Goal: Task Accomplishment & Management: Manage account settings

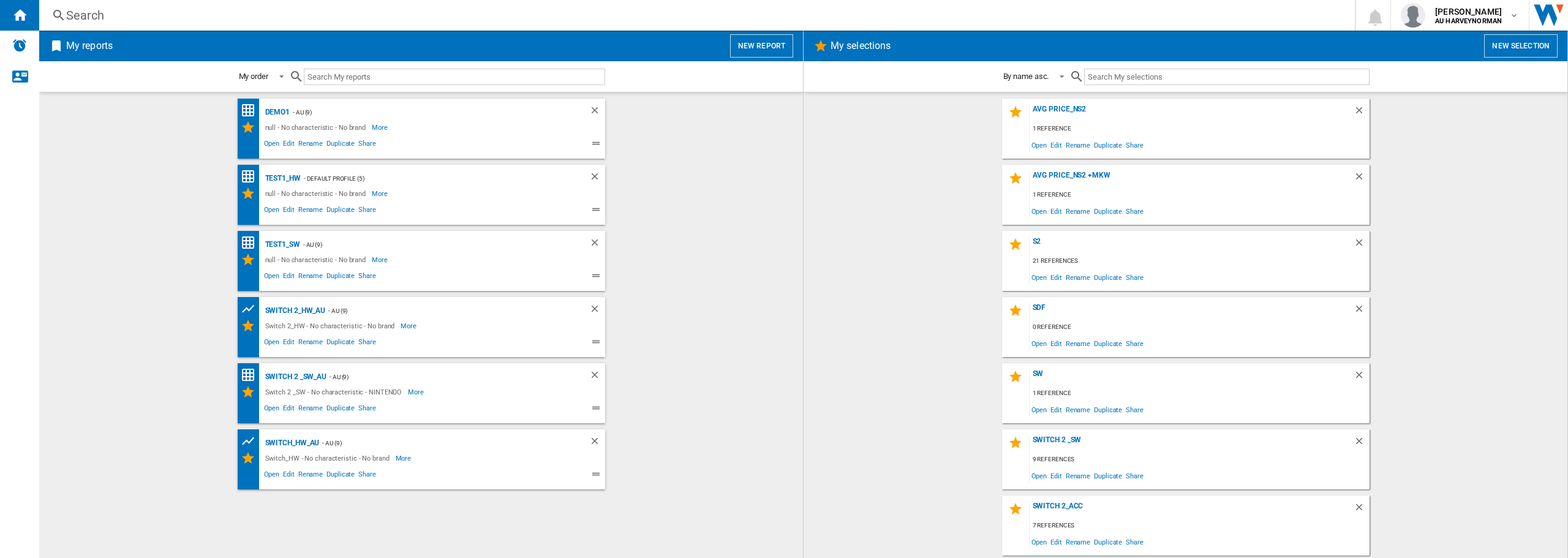
click at [778, 294] on div "Demo1 - AU (9) null - No characteristic - No brand More Less Open Edit Rename D…" at bounding box center [421, 325] width 739 height 454
click at [1052, 280] on span "Edit" at bounding box center [1056, 277] width 15 height 16
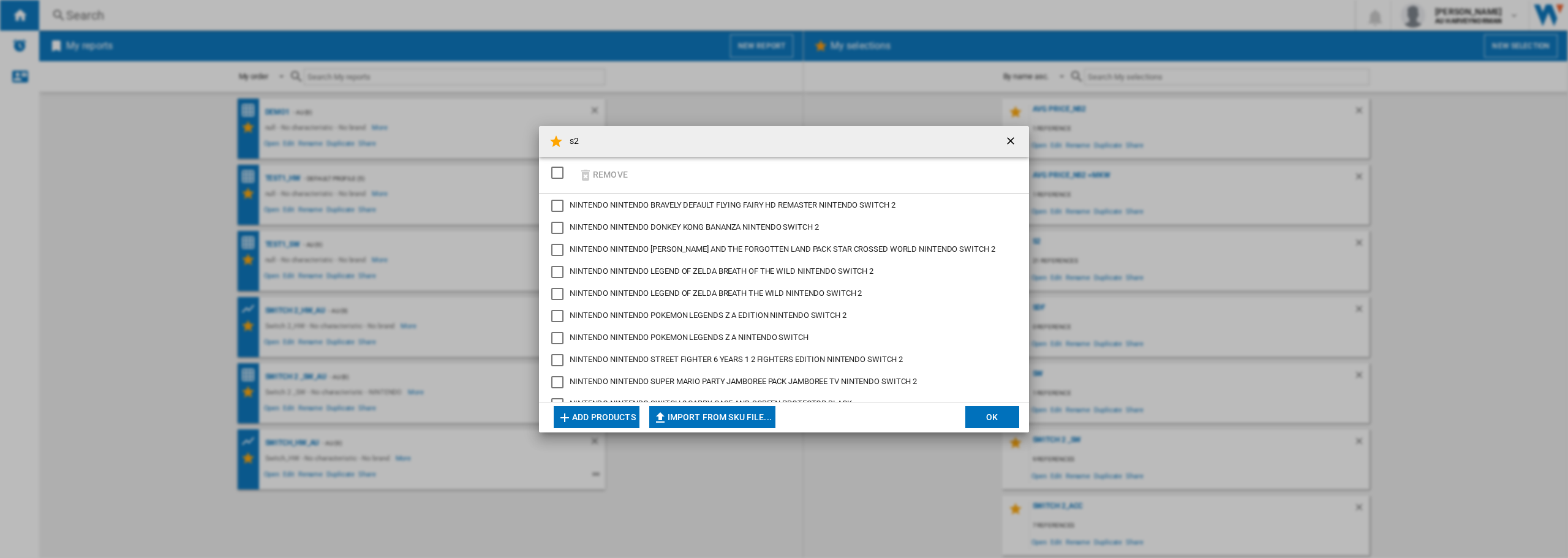
click at [634, 171] on div "Remove" at bounding box center [783, 175] width 490 height 37
click at [597, 425] on button "Add products" at bounding box center [596, 418] width 86 height 22
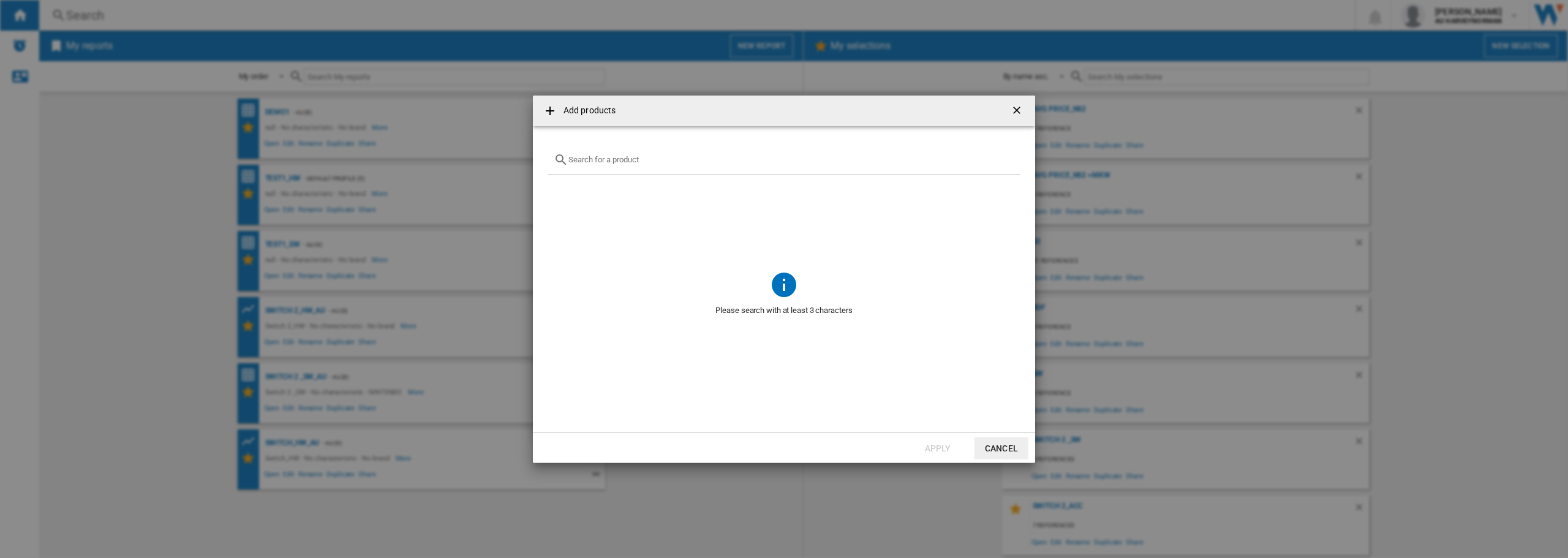
click at [608, 160] on input "text" at bounding box center [791, 160] width 446 height 9
type input "camera"
click at [1003, 453] on button "Cancel" at bounding box center [1001, 448] width 54 height 22
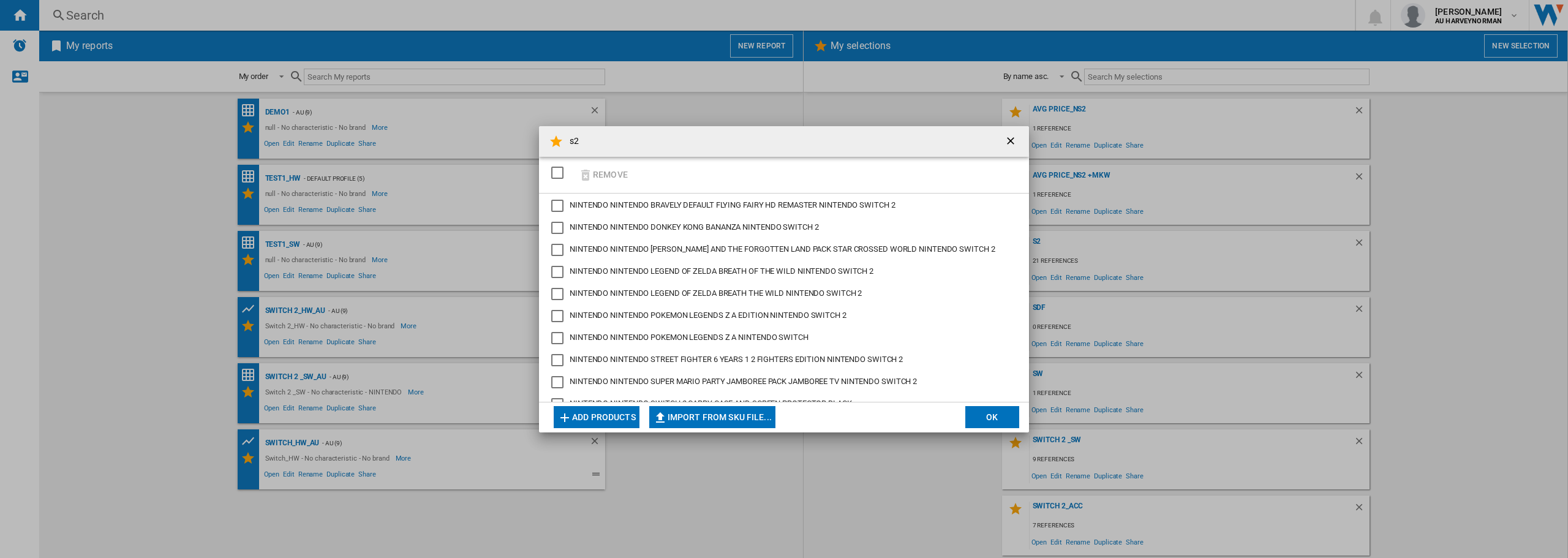
click at [592, 412] on button "Add products" at bounding box center [596, 418] width 86 height 22
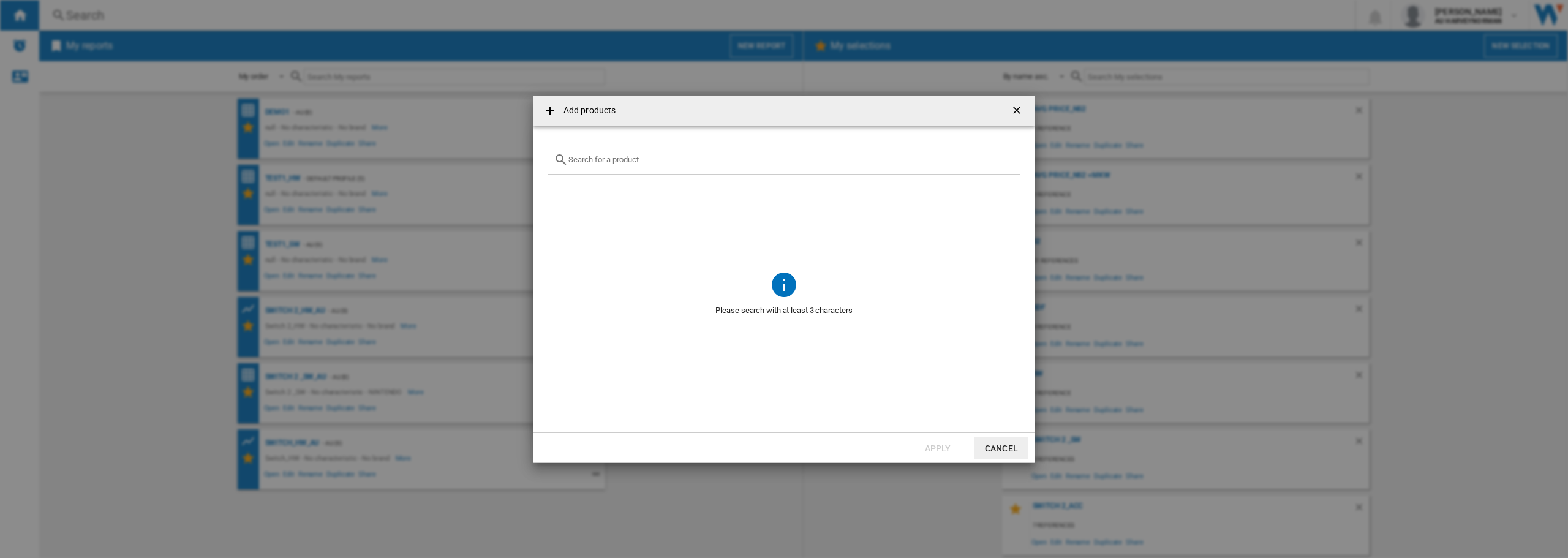
click at [587, 166] on div "{{getI18NText('SELECTIONS.EDITION_POPUP.OPEN_PRODUCTS_POPUP')}} {{::getI18NText…" at bounding box center [784, 160] width 473 height 29
click at [591, 157] on input "{{getI18NText('SELECTIONS.EDITION_POPUP.OPEN_PRODUCTS_POPUP')}} {{::getI18NText…" at bounding box center [791, 160] width 446 height 9
paste input "SWITCH 2 JOY CON WHEEL PAIR BLUE RED"
type input "SWITCH 2 JOY CON WHEEL PAIR BLUE RED"
click at [1016, 108] on ng-md-icon "getI18NText('BUTTONS.CLOSE_DIALOG')" at bounding box center [1018, 112] width 14 height 14
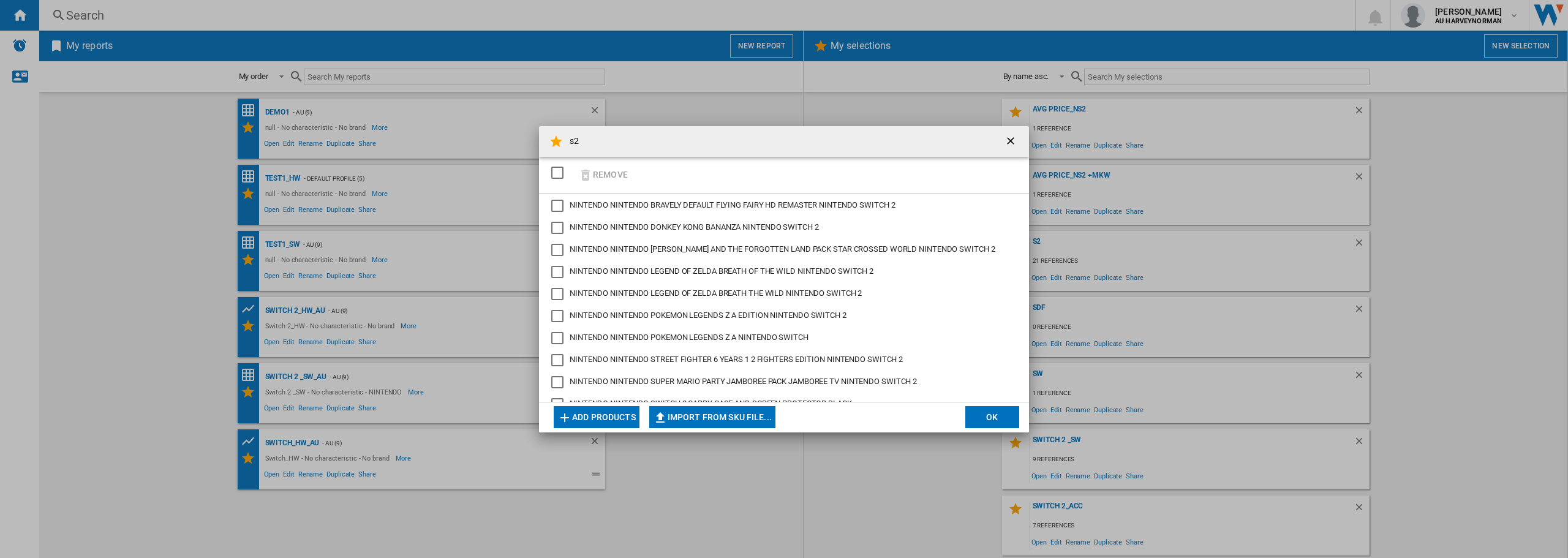
click at [1011, 139] on ng-md-icon "getI18NText('BUTTONS.CLOSE_DIALOG')" at bounding box center [1012, 142] width 14 height 14
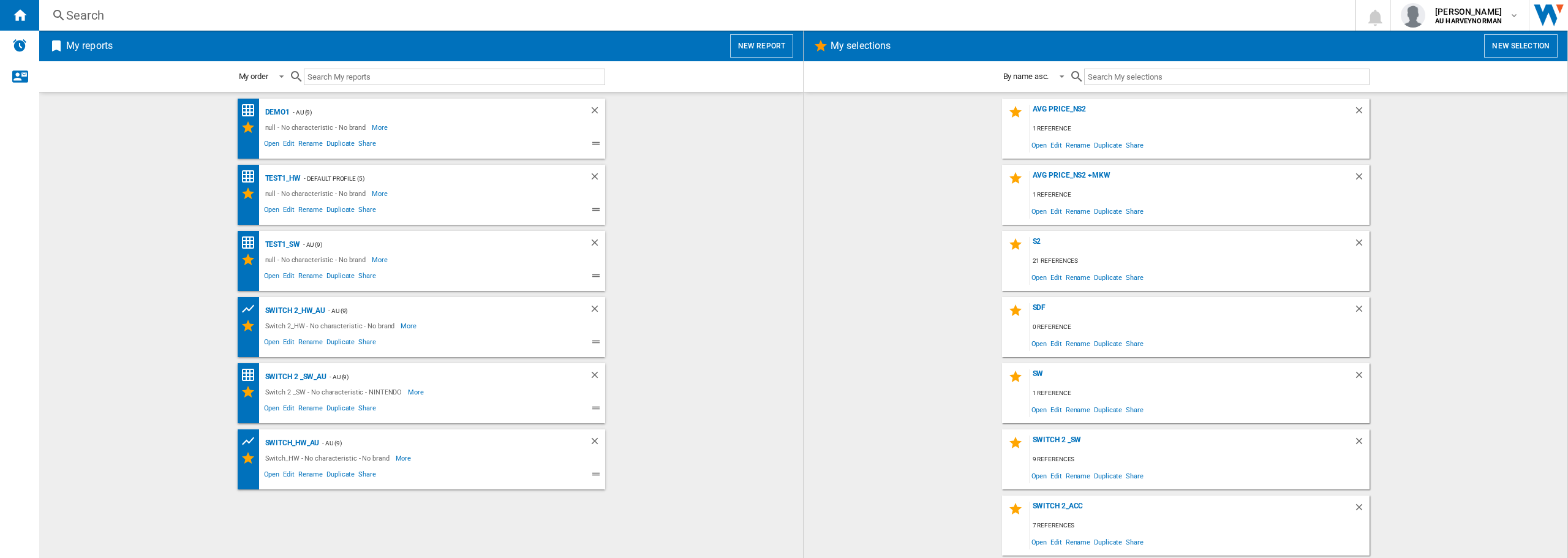
click at [141, 30] on div "Search Search 0 [PERSON_NAME] AU HARVEYNORMAN AU HARVEYNORMAN My settings Logout" at bounding box center [804, 15] width 1529 height 31
click at [99, 13] on div "Search" at bounding box center [694, 15] width 1256 height 17
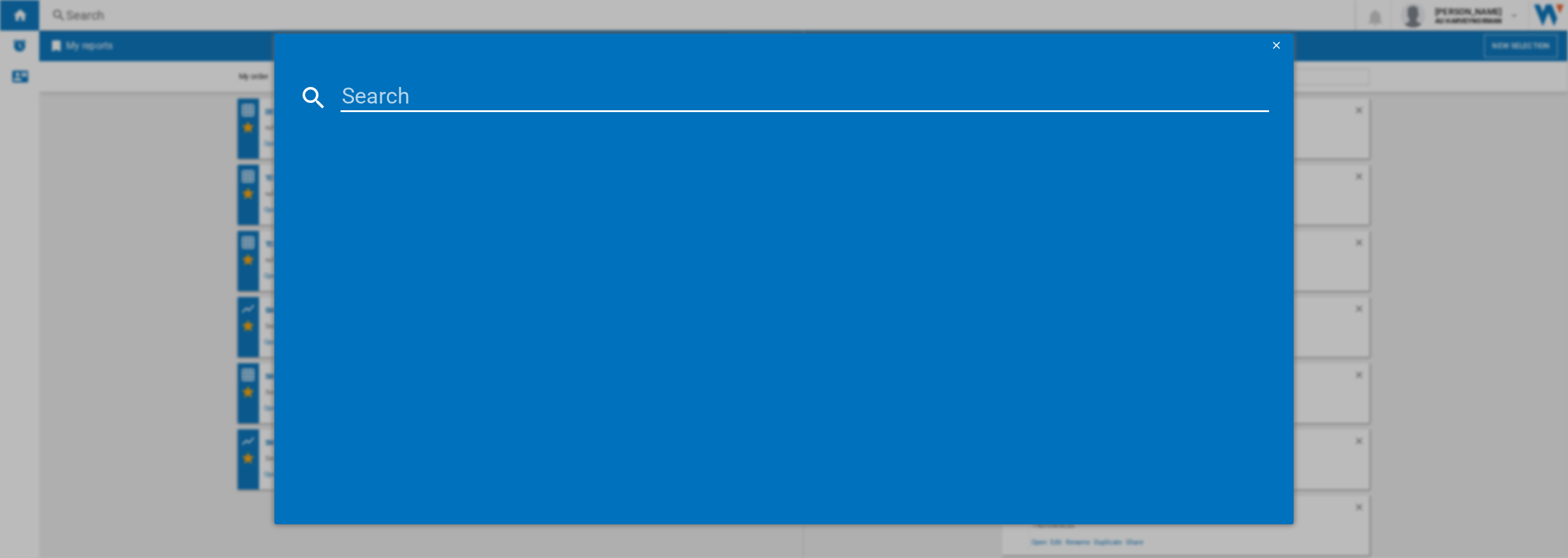
click at [409, 101] on input at bounding box center [804, 97] width 928 height 30
paste input "SWITCH 2 JOY CON WHEEL PAIR BLUE RED"
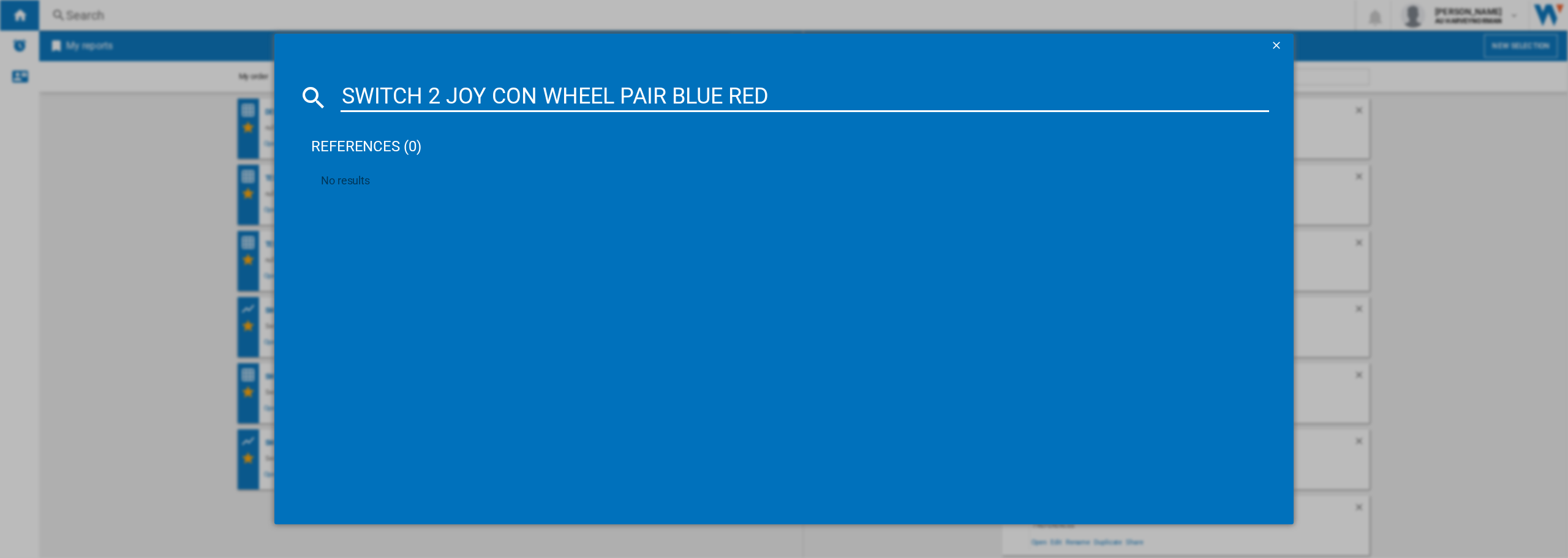
type input "SWITCH 2 JOY CON WHEEL PAIR BLUE RED"
click at [1280, 45] on ng-md-icon "getI18NText('BUTTONS.CLOSE_DIALOG')" at bounding box center [1277, 47] width 14 height 14
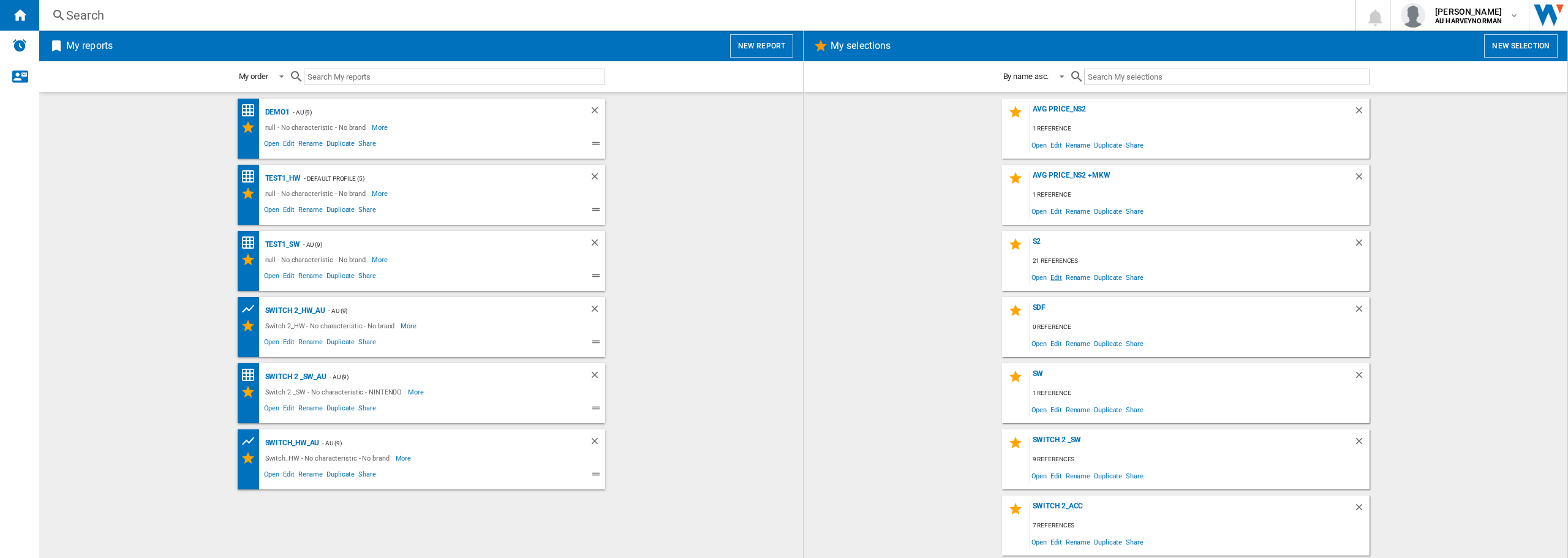
click at [1048, 281] on span "Edit" at bounding box center [1056, 277] width 15 height 16
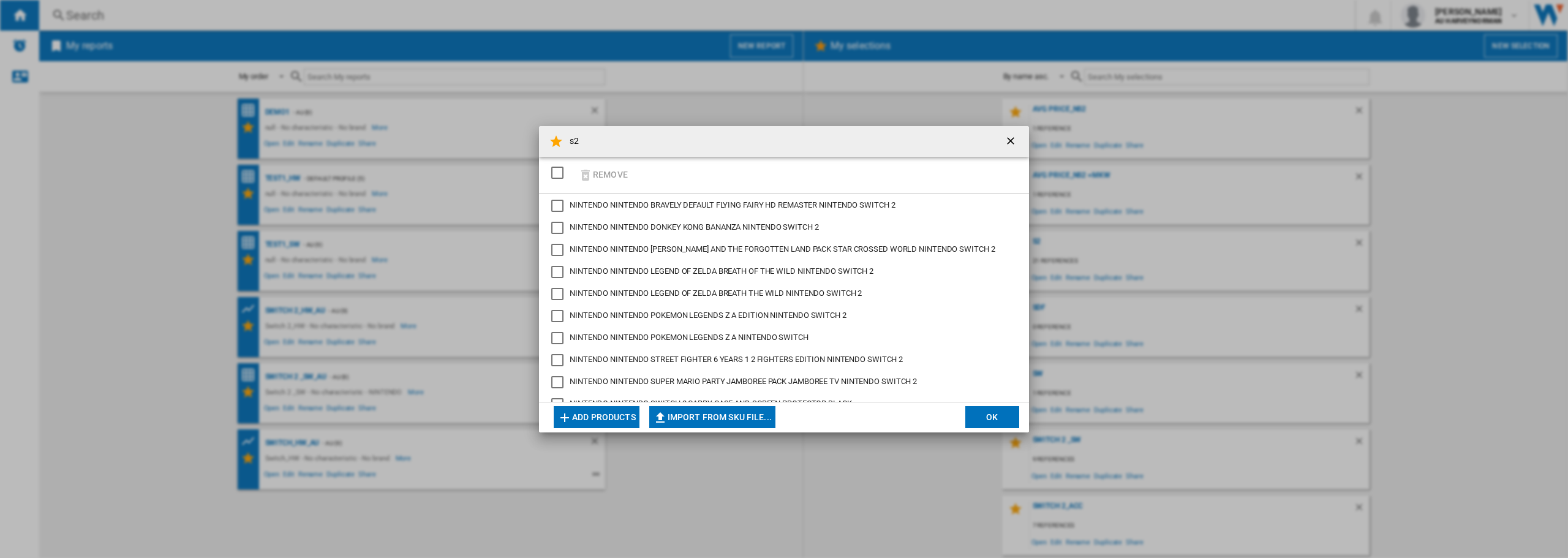
click at [612, 427] on button "Add products" at bounding box center [596, 418] width 86 height 22
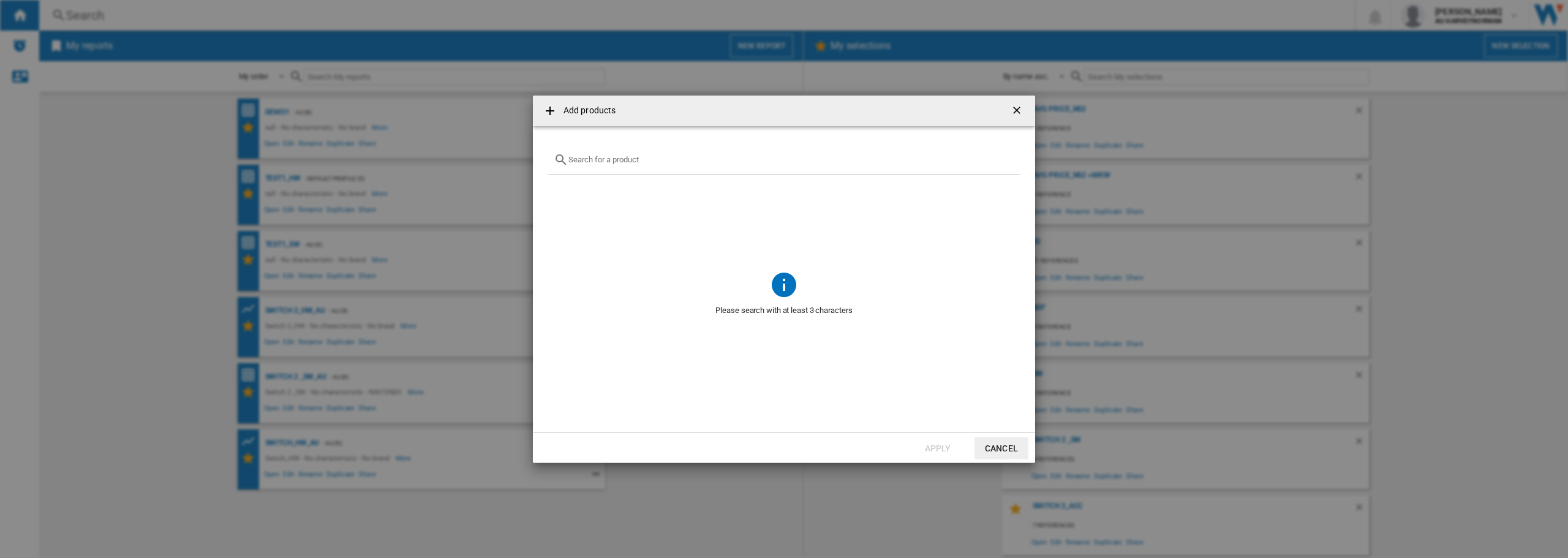
click at [615, 163] on input "{{getI18NText('SELECTIONS.EDITION_POPUP.OPEN_PRODUCTS_POPUP')}} {{::getI18NText…" at bounding box center [791, 160] width 446 height 9
type input "camera"
click at [571, 106] on h4 "Add products" at bounding box center [586, 111] width 58 height 12
click at [552, 109] on ng-md-icon "{{getI18NText('SELECTIONS.EDITION_POPUP.OPEN_PRODUCTS_POPUP')}} {{::getI18NText…" at bounding box center [550, 111] width 14 height 14
click at [1022, 106] on ng-md-icon "getI18NText('BUTTONS.CLOSE_DIALOG')" at bounding box center [1018, 112] width 14 height 14
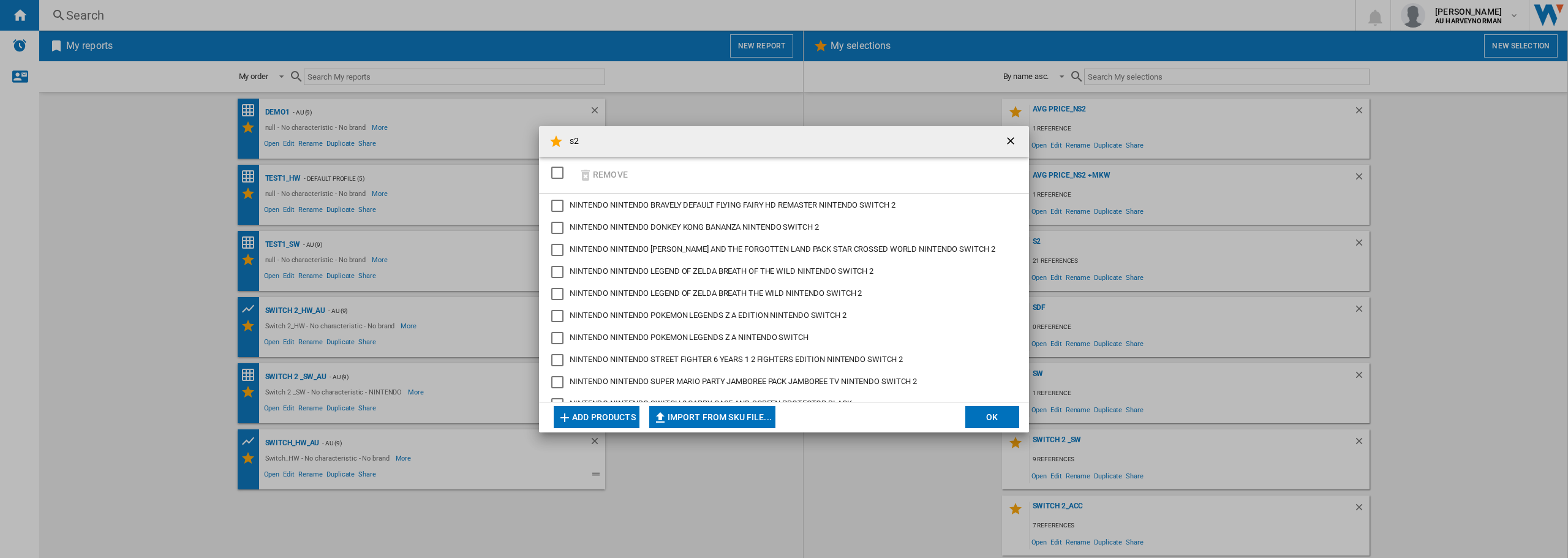
click at [1009, 136] on ng-md-icon "getI18NText('BUTTONS.CLOSE_DIALOG')" at bounding box center [1012, 142] width 14 height 14
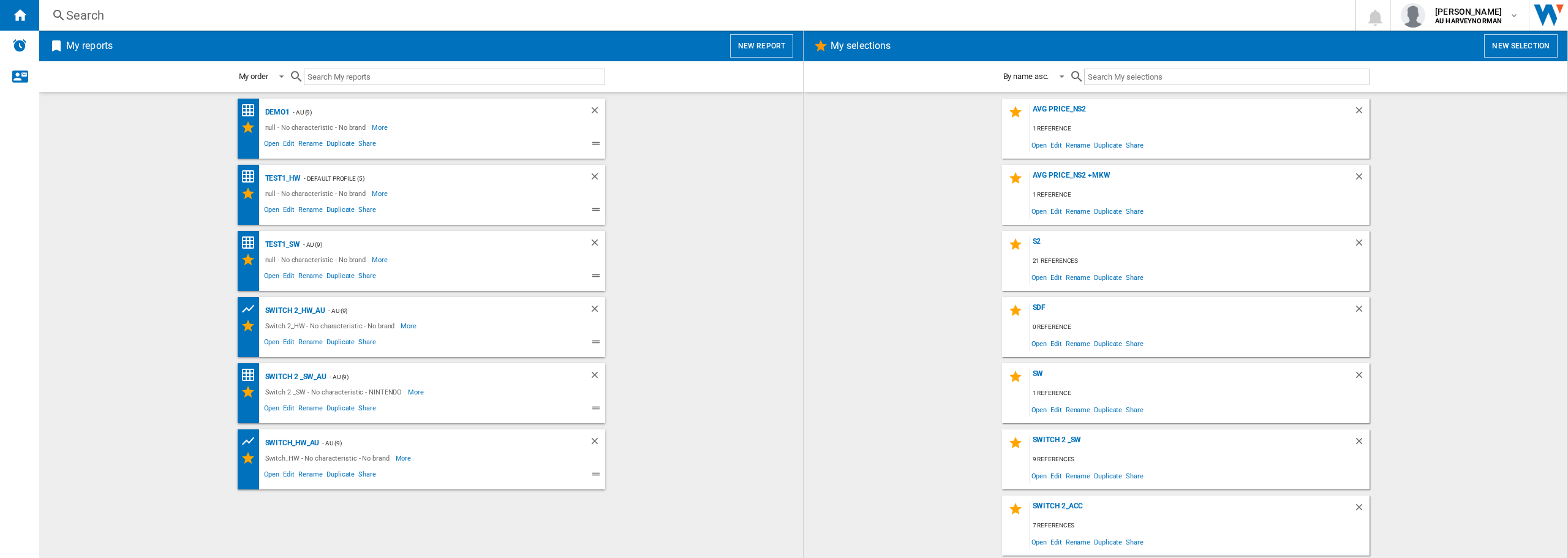
click at [1550, 198] on md-content "Avg Price_NS2 1 reference Open Edit Rename Duplicate Share Avg Price_NS2 +MKW 1…" at bounding box center [1186, 325] width 764 height 466
